Goal: Task Accomplishment & Management: Manage account settings

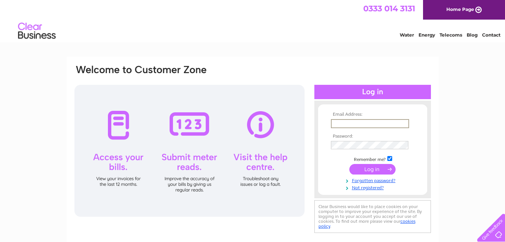
click at [368, 122] on input "text" at bounding box center [370, 123] width 78 height 9
type input "[EMAIL_ADDRESS][DOMAIN_NAME]"
click at [360, 169] on input "submit" at bounding box center [373, 169] width 46 height 11
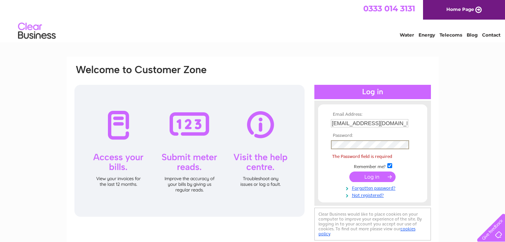
click at [360, 169] on td "Remember me?" at bounding box center [372, 166] width 87 height 8
click at [370, 178] on input "submit" at bounding box center [373, 176] width 46 height 11
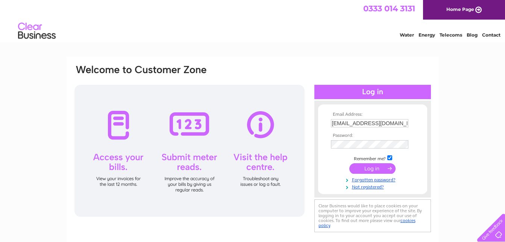
click at [374, 167] on input "submit" at bounding box center [373, 168] width 46 height 11
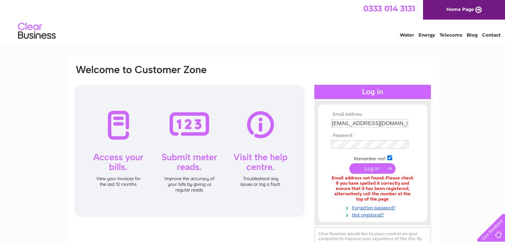
click at [376, 167] on input "submit" at bounding box center [373, 168] width 46 height 11
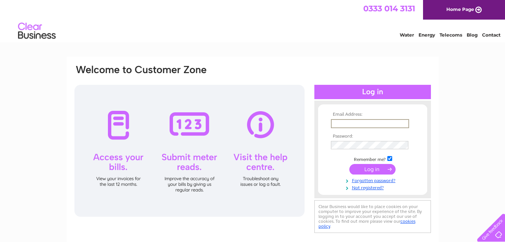
click at [351, 122] on input "text" at bounding box center [370, 123] width 78 height 9
type input "[EMAIL_ADDRESS][DOMAIN_NAME]"
click at [363, 160] on td "Remember me?" at bounding box center [372, 158] width 87 height 8
click at [360, 166] on input "submit" at bounding box center [373, 168] width 46 height 11
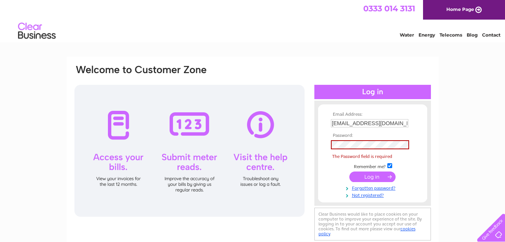
click at [365, 173] on input "submit" at bounding box center [373, 176] width 46 height 11
